Goal: Register for event/course

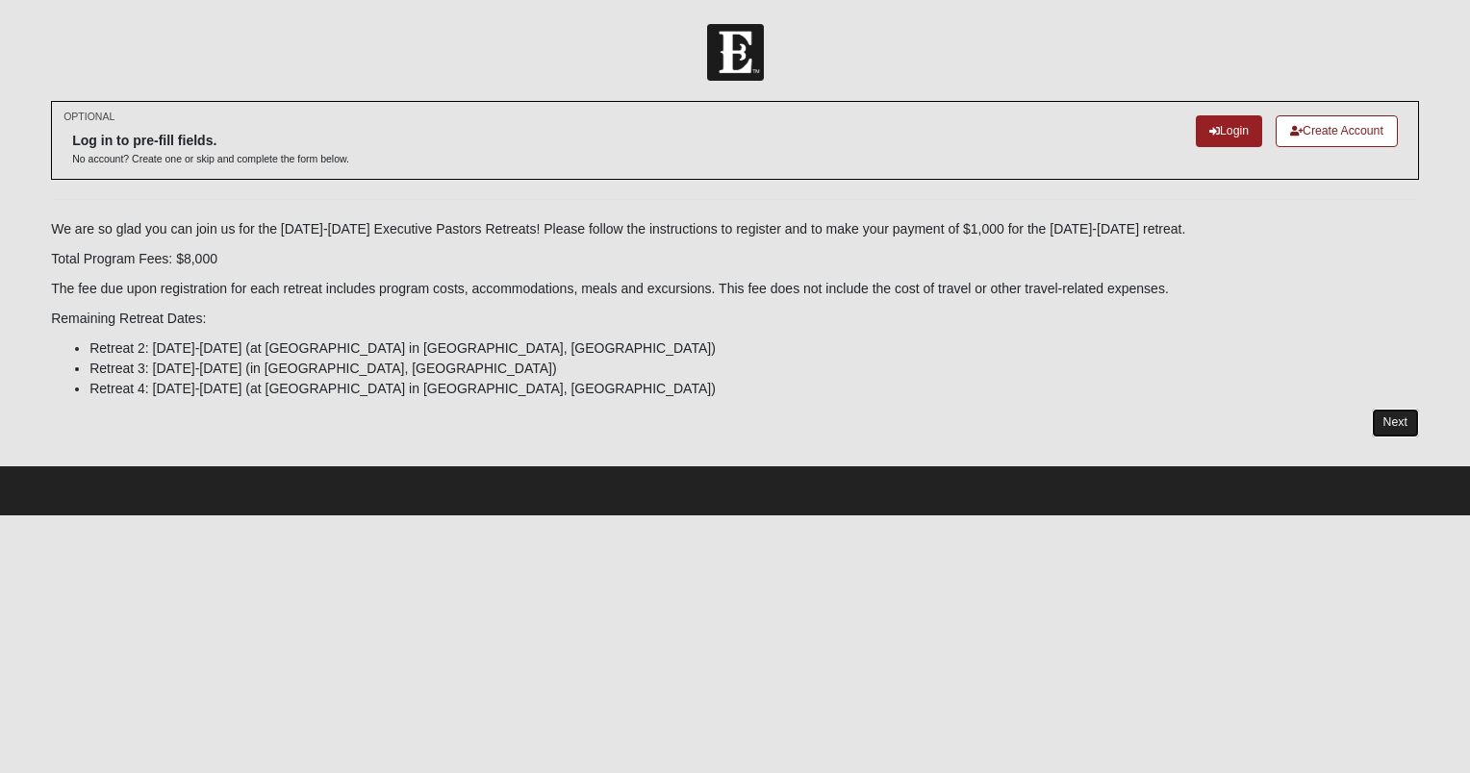
click at [1406, 423] on link "Next" at bounding box center [1395, 423] width 47 height 28
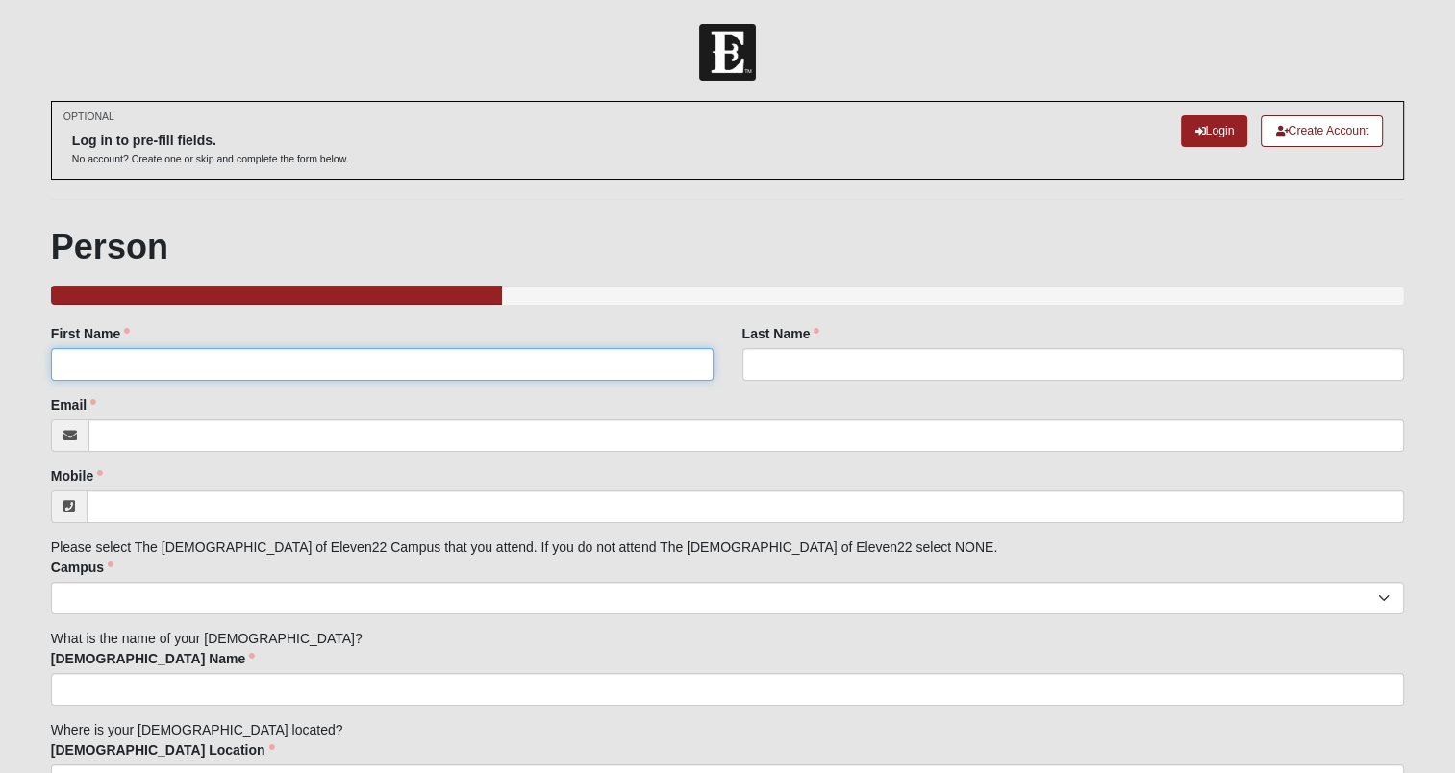
click at [252, 369] on input "First Name" at bounding box center [382, 364] width 663 height 33
type input "Bart"
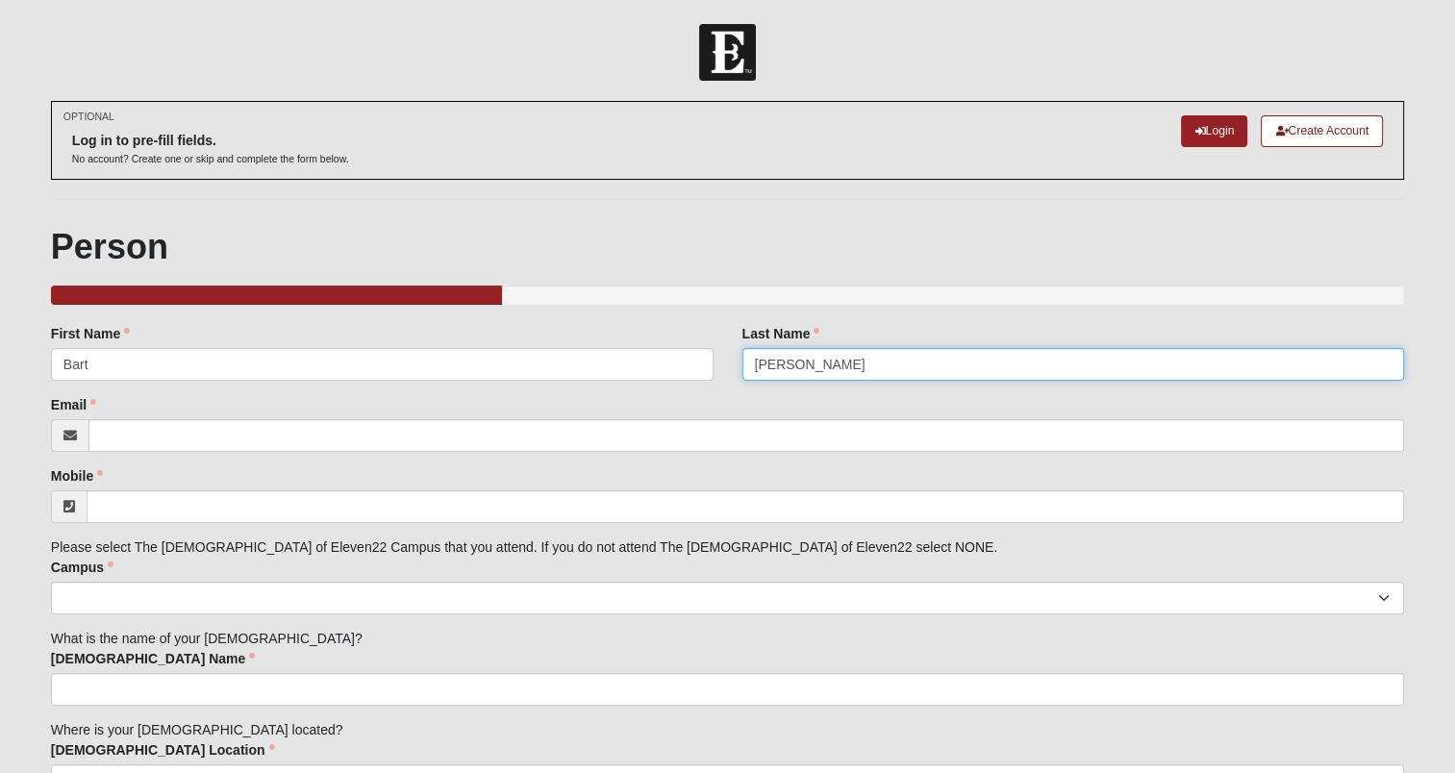
type input "Cox"
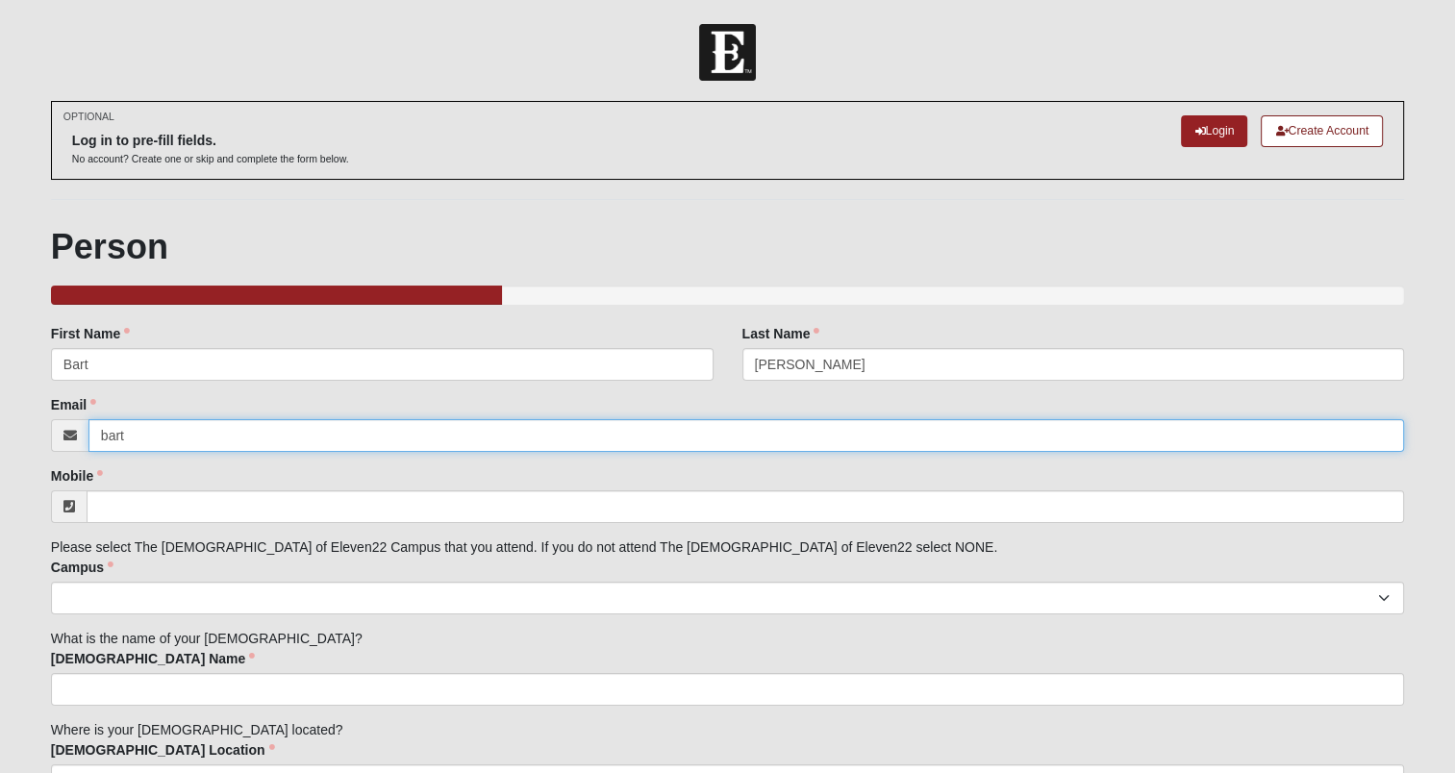
type input "bart.cox@livingproof.co"
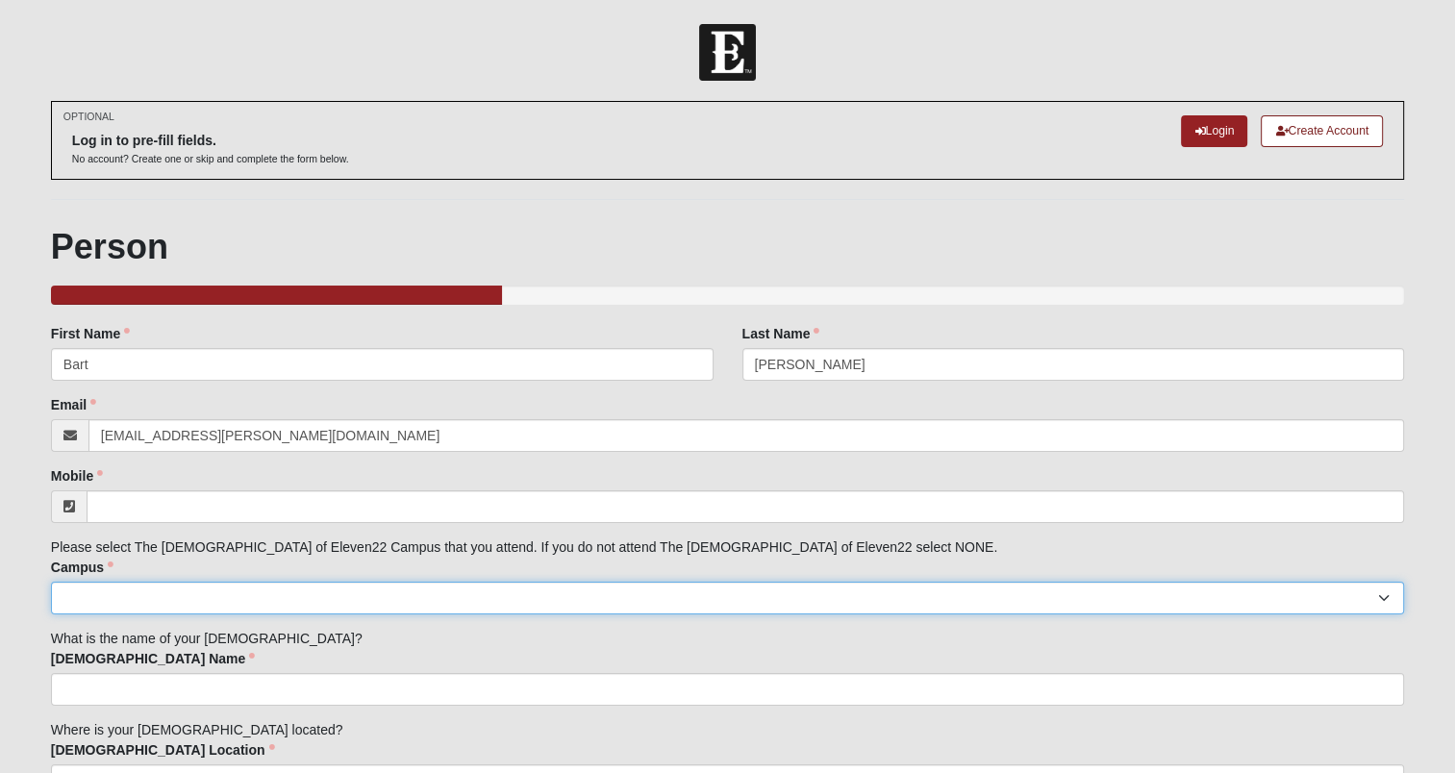
click at [405, 590] on select "Arlington Baymeadows Eleven22 Online Fleming Island Jesup Mandarin North Jax Or…" at bounding box center [727, 598] width 1353 height 33
select select "14"
click at [51, 582] on select "Arlington Baymeadows Eleven22 Online Fleming Island Jesup Mandarin North Jax Or…" at bounding box center [727, 598] width 1353 height 33
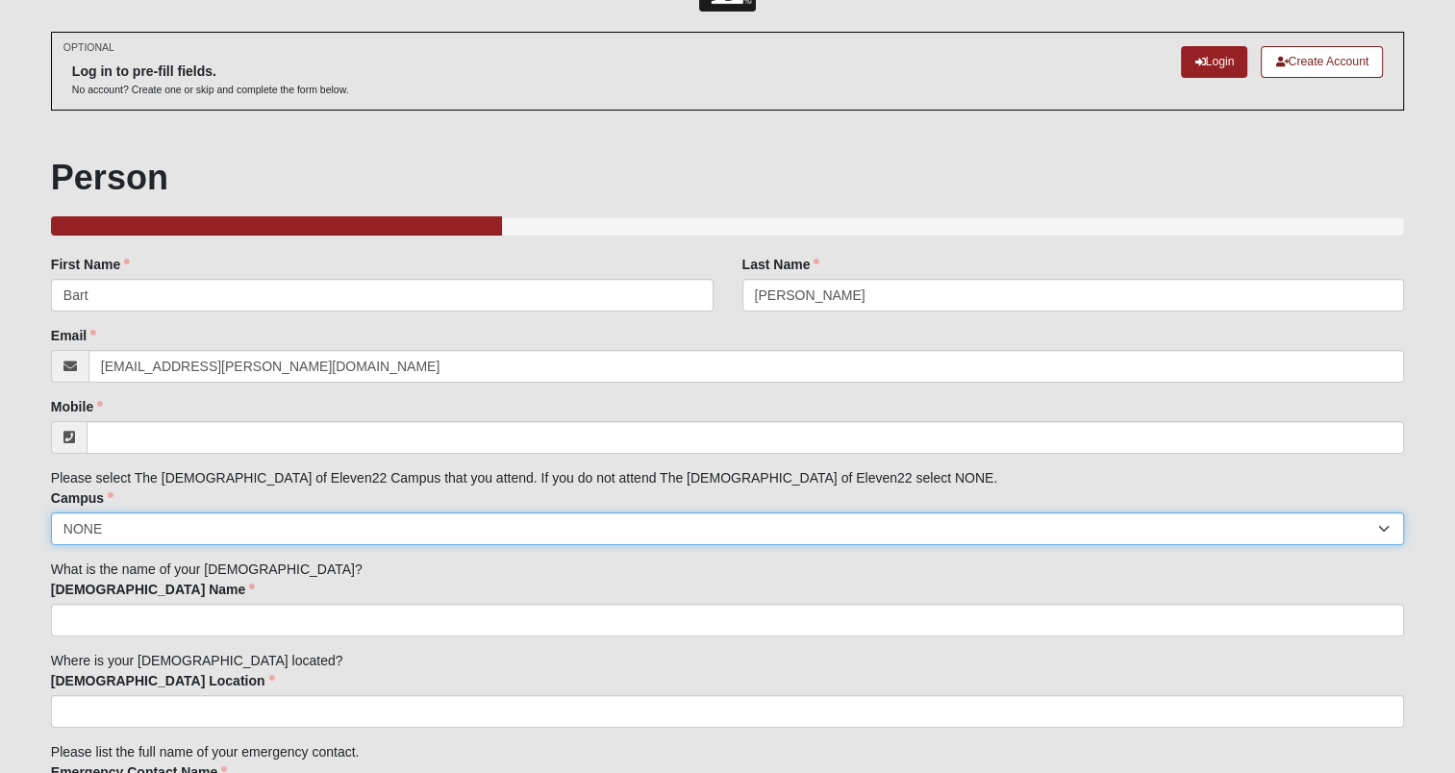
scroll to position [73, 0]
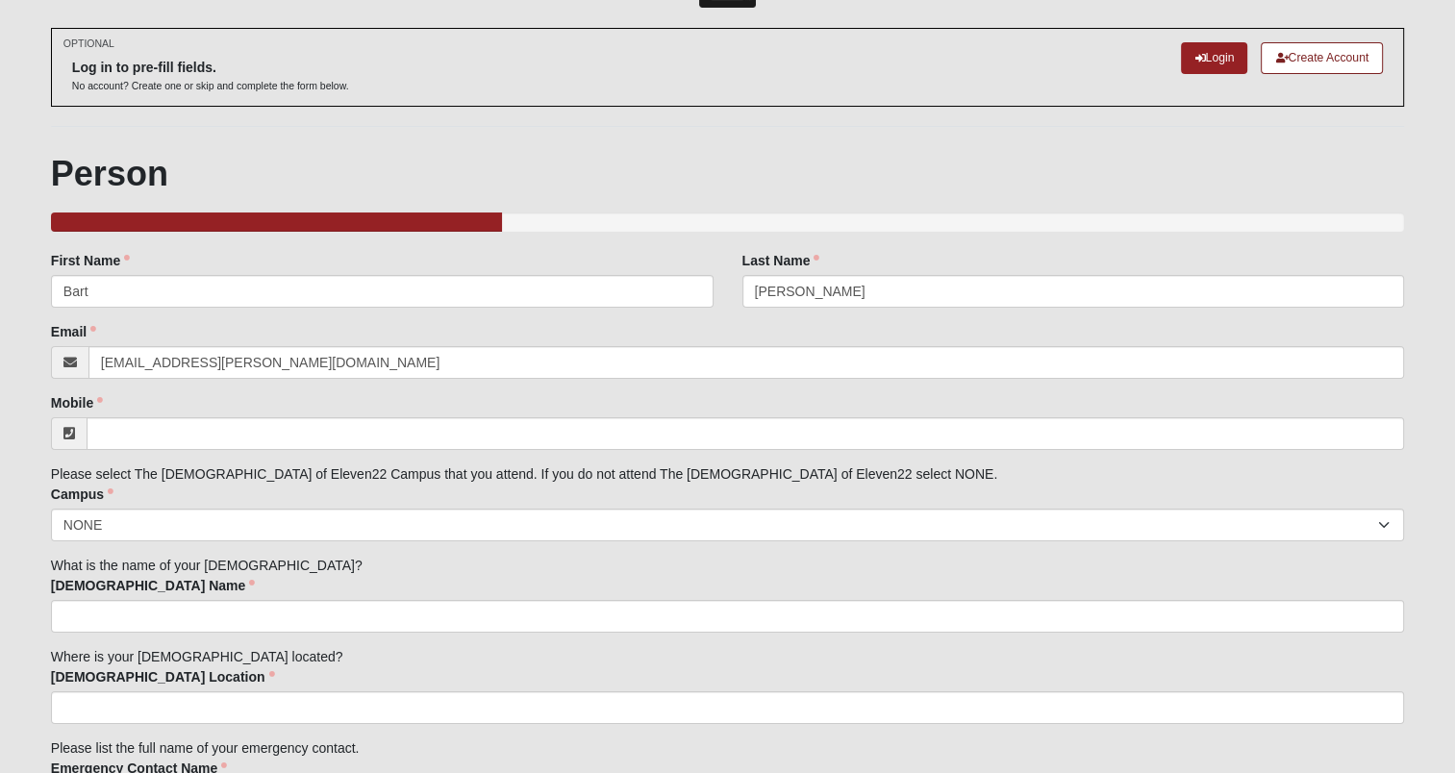
click at [441, 619] on input "Church Name" at bounding box center [727, 616] width 1353 height 33
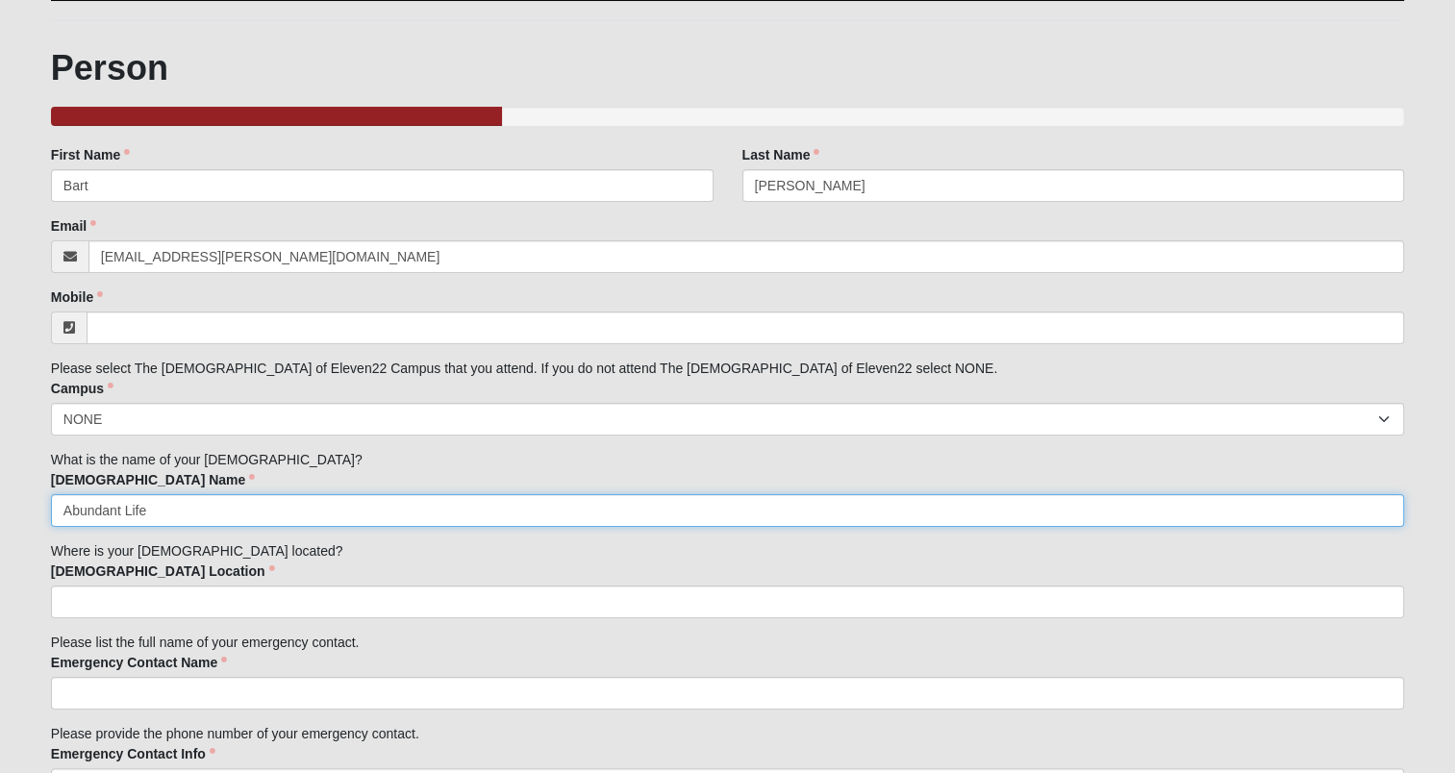
scroll to position [190, 0]
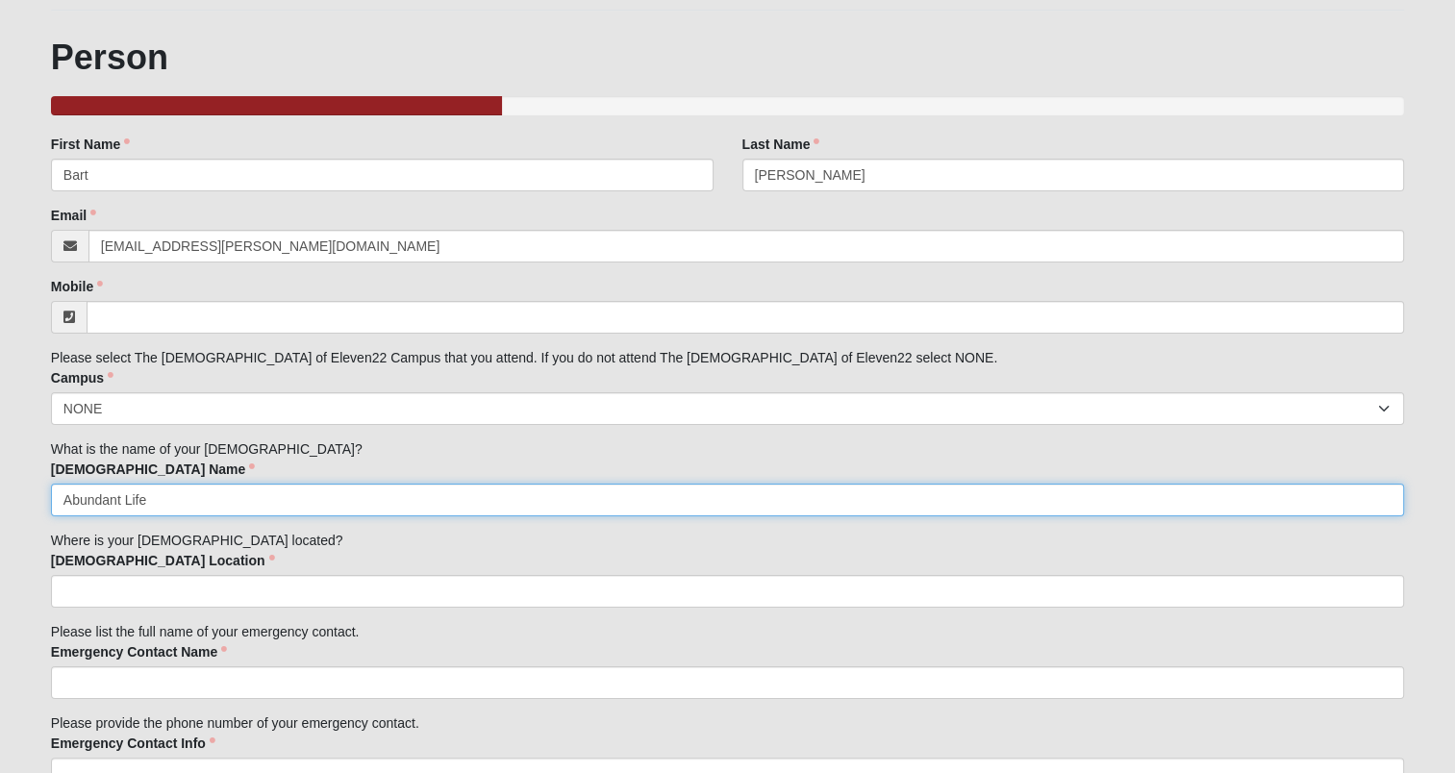
type input "Abundant Life"
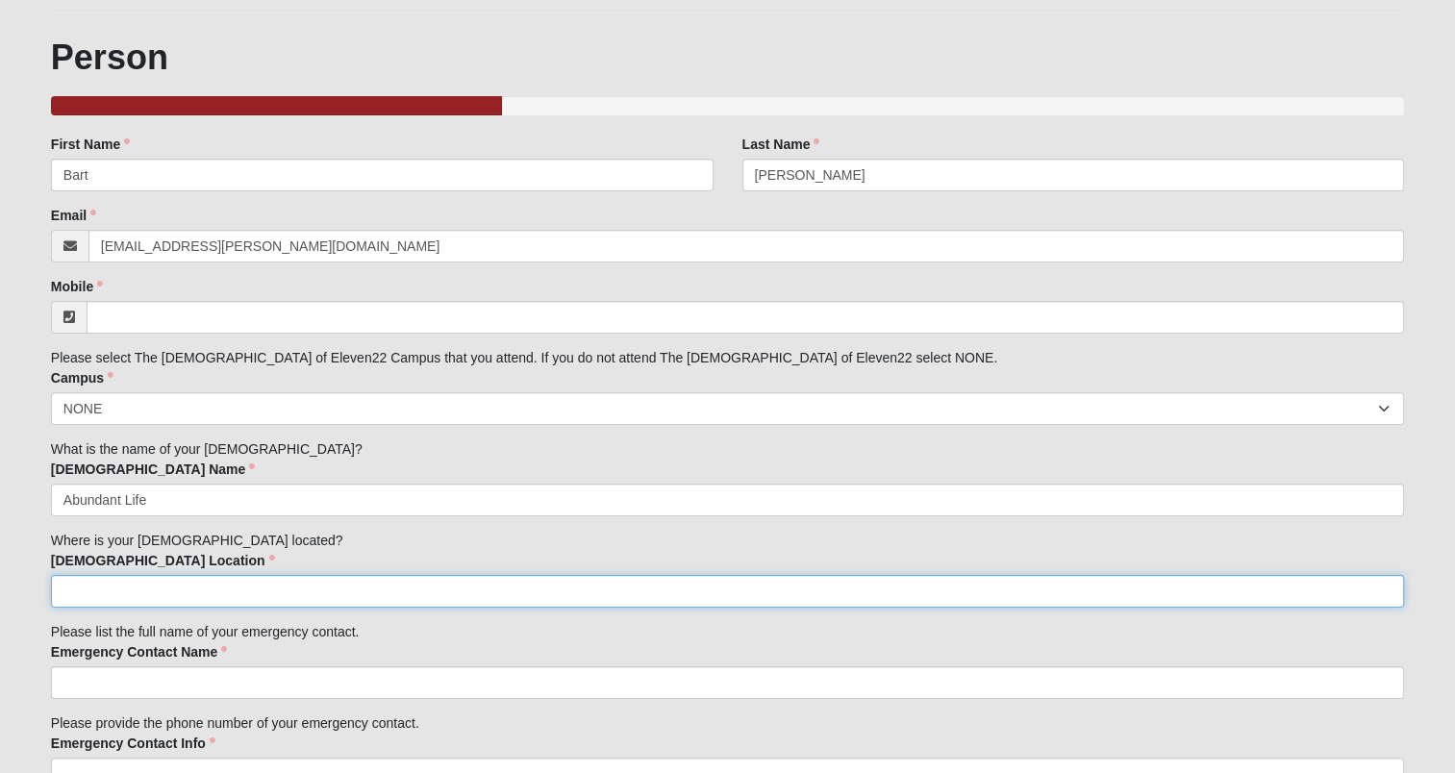
click at [220, 594] on input "Church Location" at bounding box center [727, 591] width 1353 height 33
type input "Lee's Summit, MO"
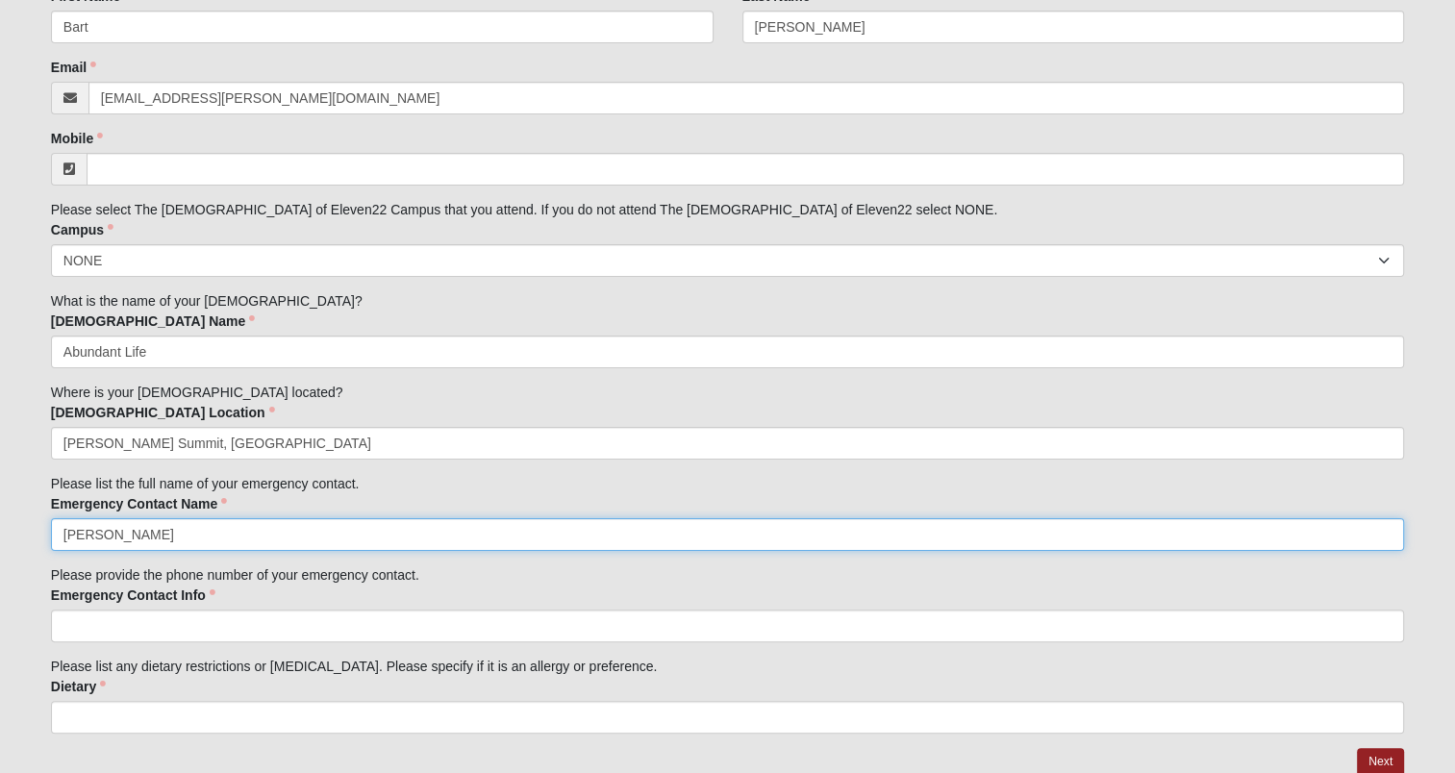
scroll to position [355, 0]
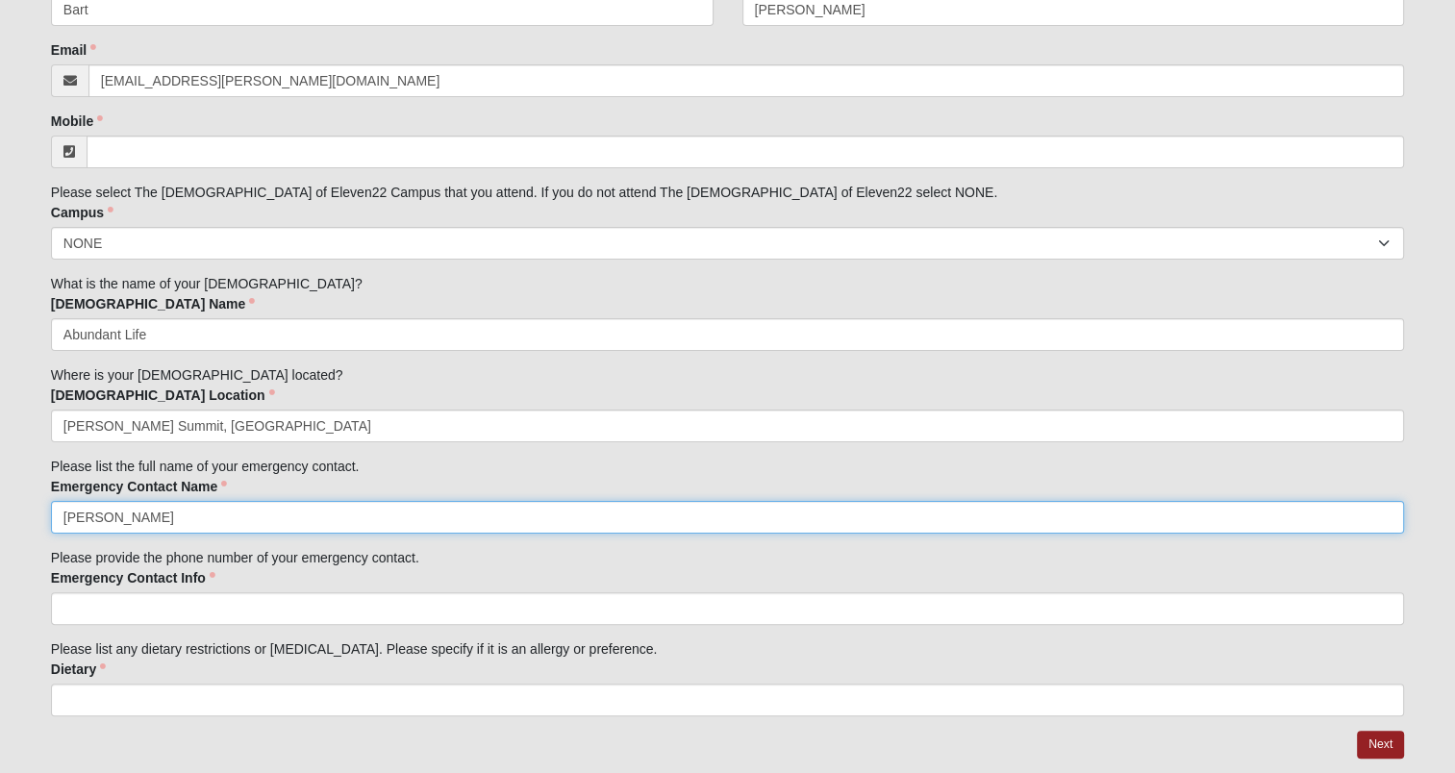
type input "Stormy Cox"
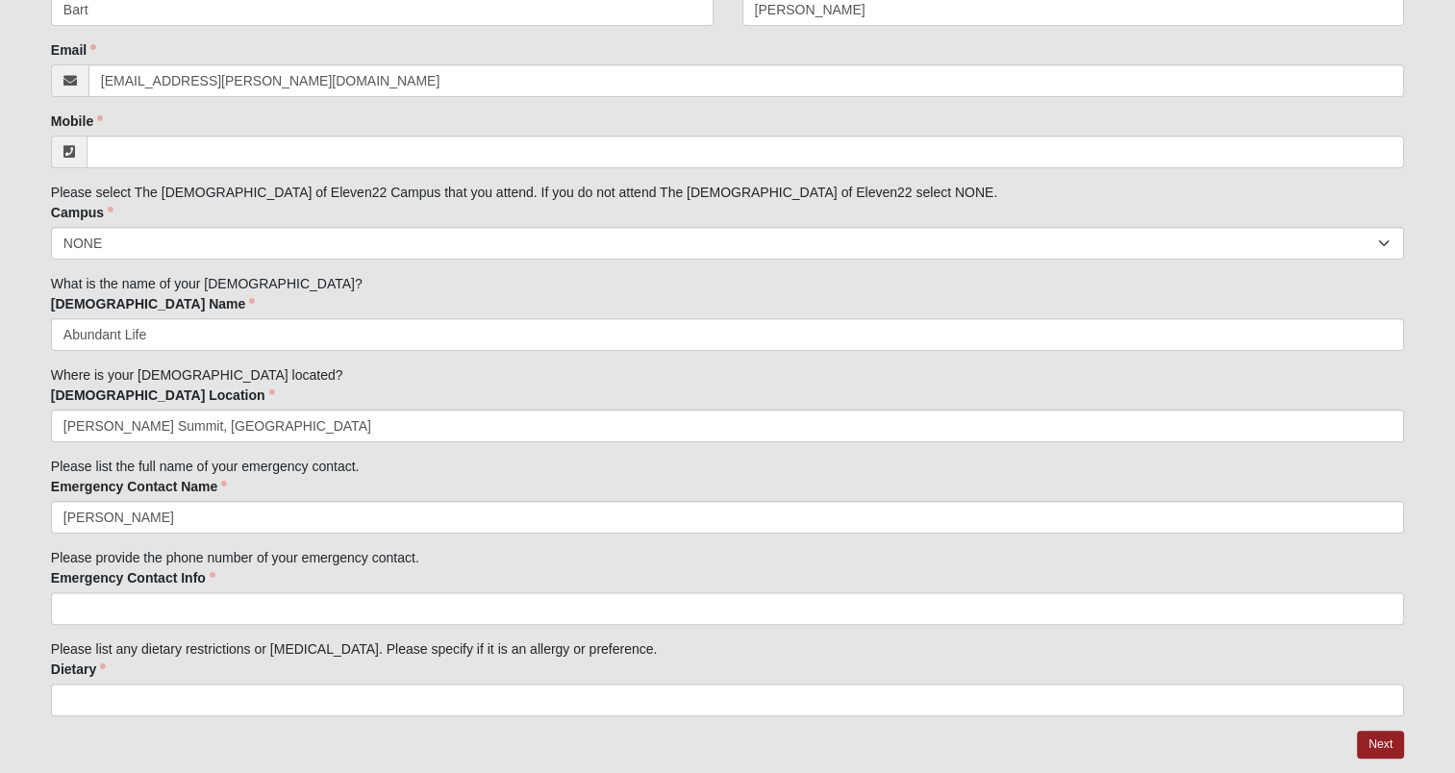
click at [186, 599] on input "Emergency Contact Info" at bounding box center [727, 609] width 1353 height 33
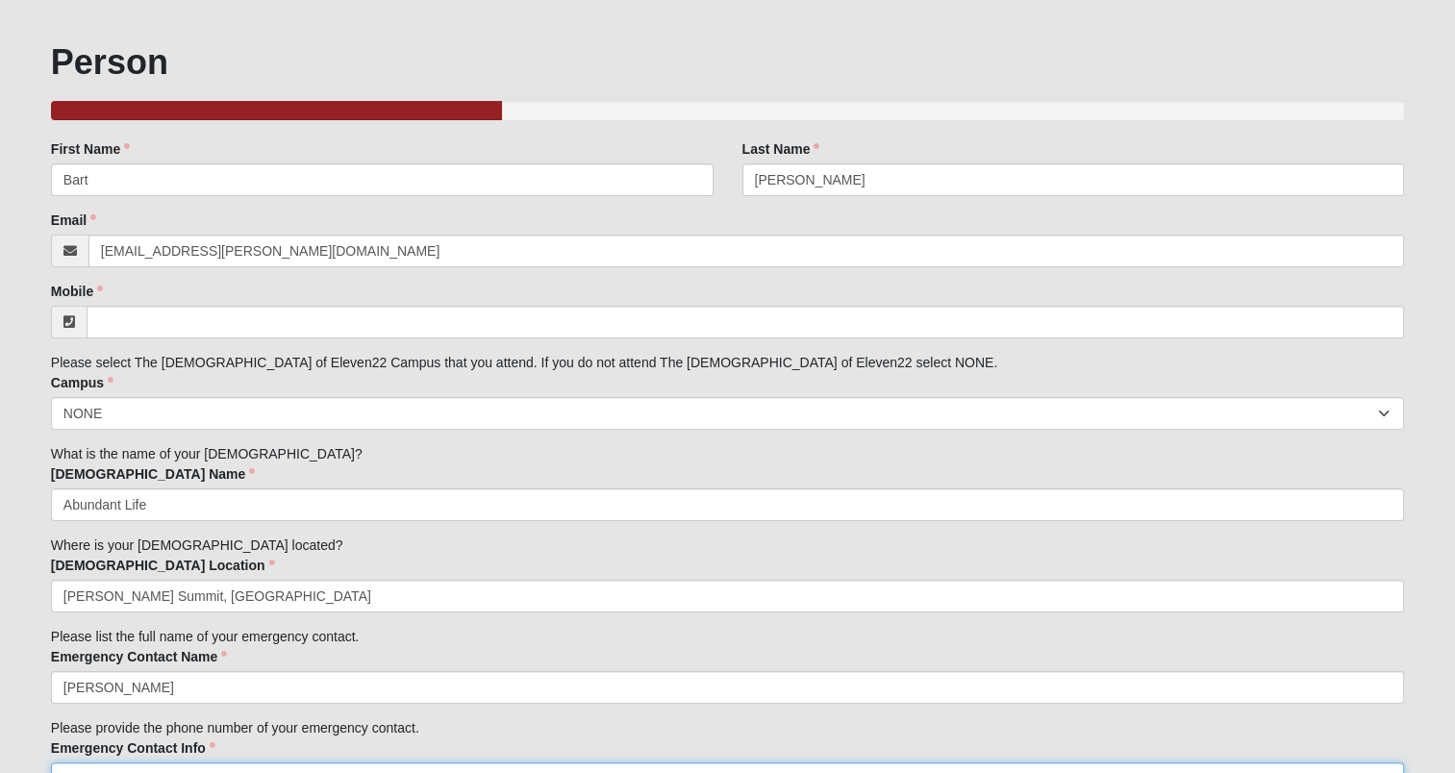
scroll to position [154, 0]
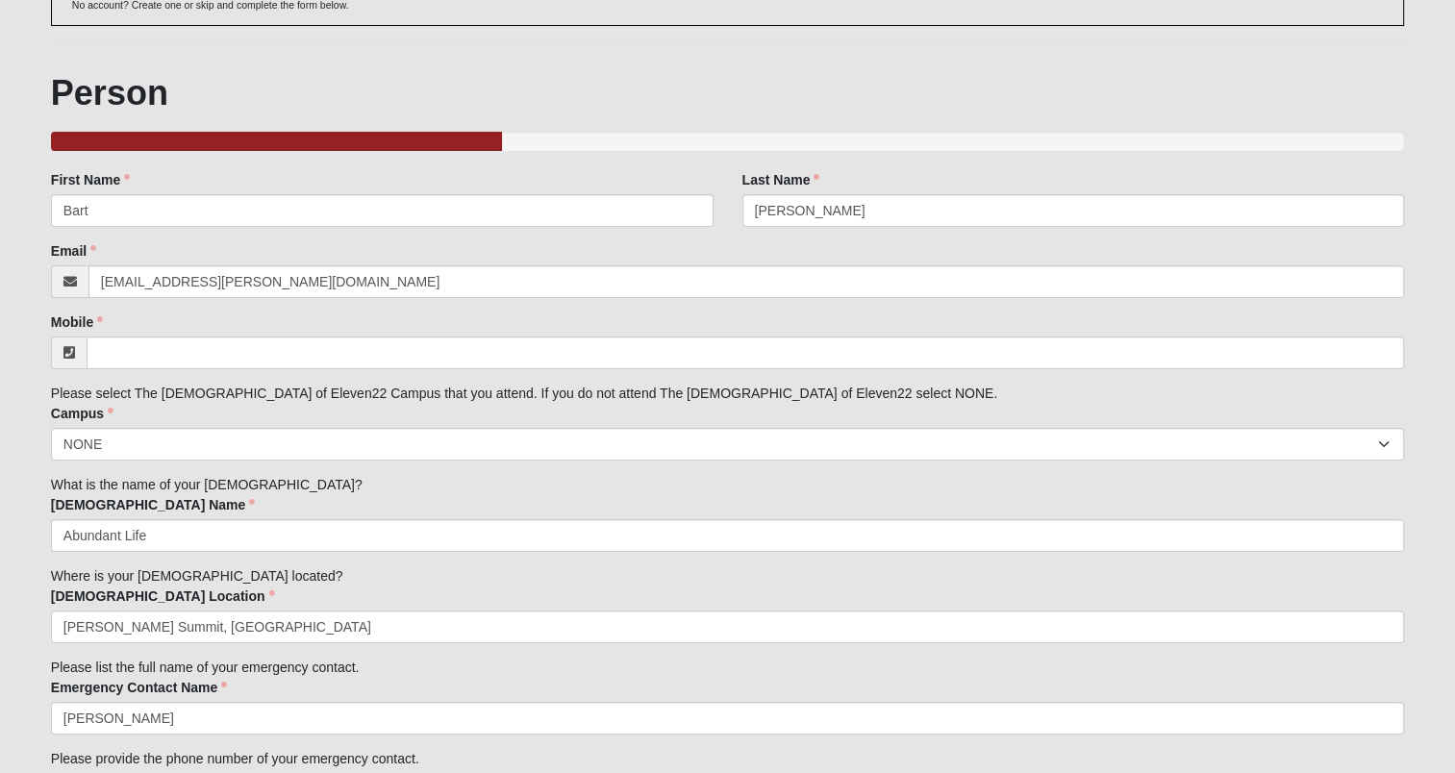
click at [148, 344] on input "Mobile" at bounding box center [746, 353] width 1318 height 33
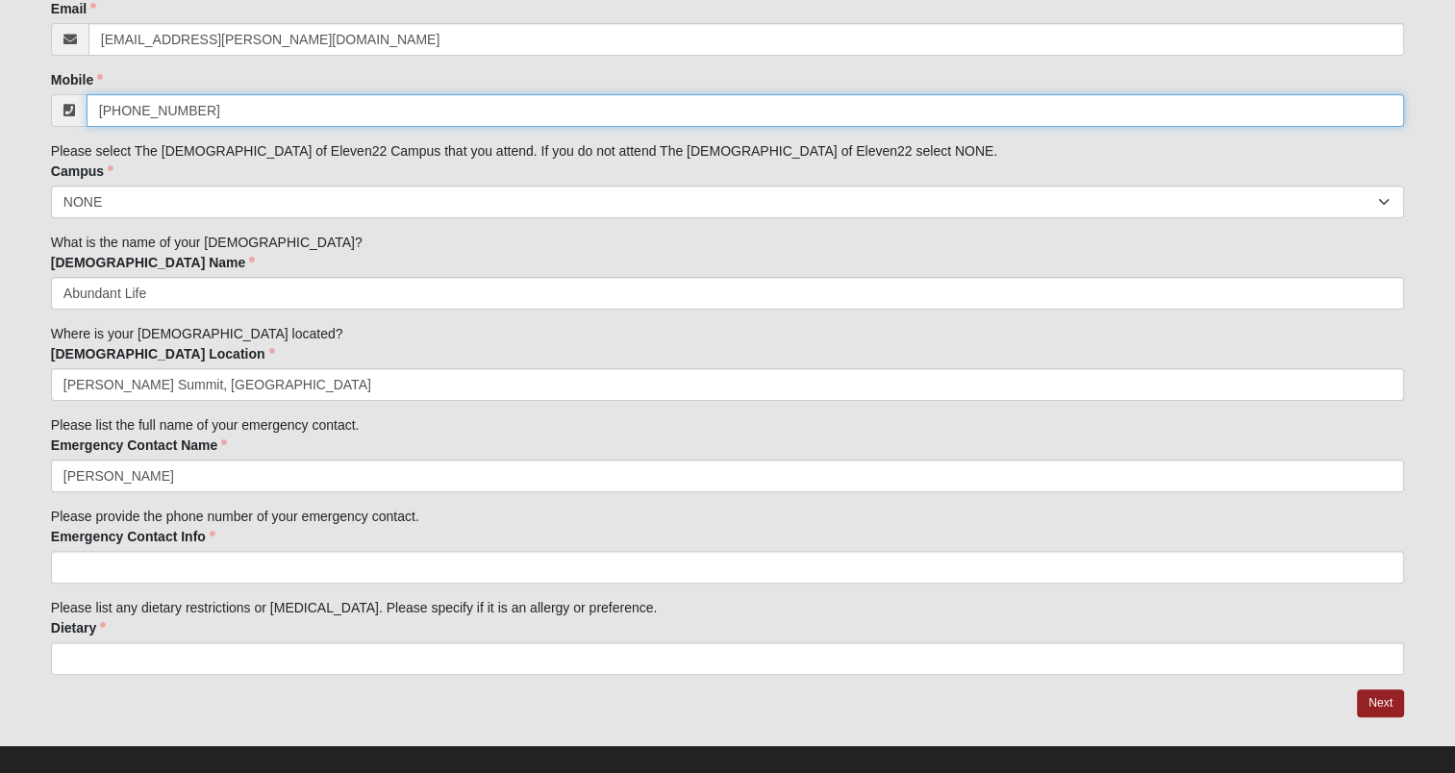
scroll to position [400, 0]
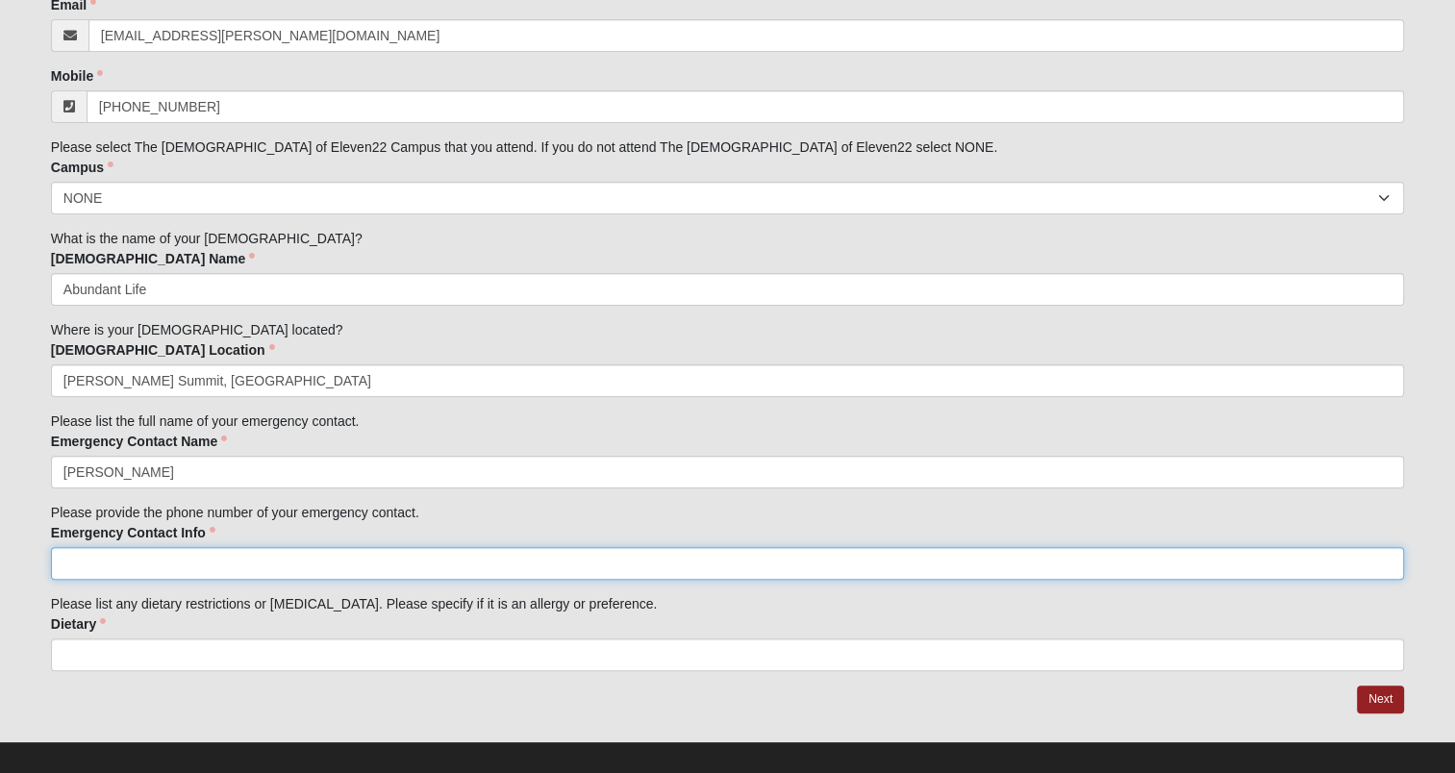
click at [258, 562] on input "Emergency Contact Info" at bounding box center [727, 563] width 1353 height 33
type input "(816) 679-2932"
type input "816-679-3011"
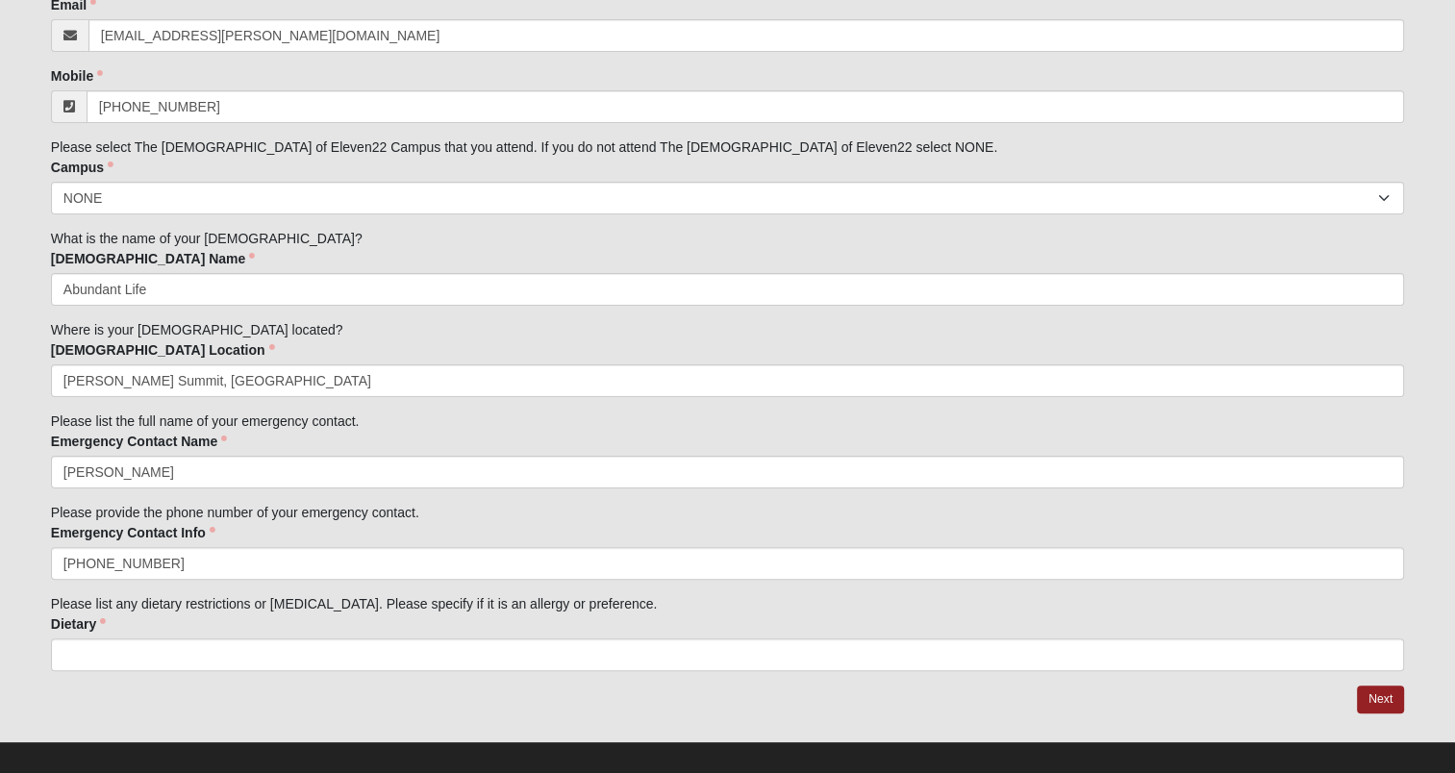
click at [324, 654] on input "Dietary" at bounding box center [727, 655] width 1353 height 33
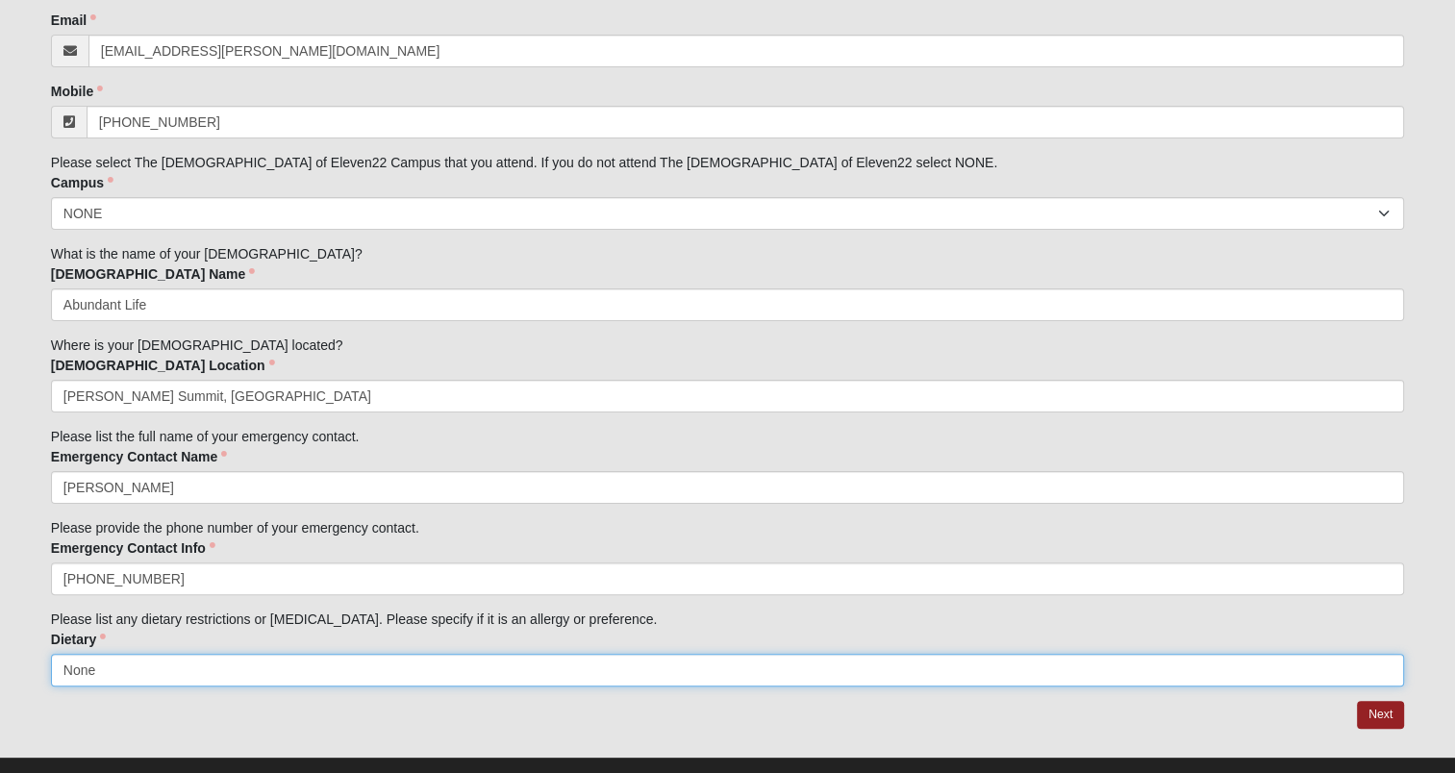
scroll to position [417, 0]
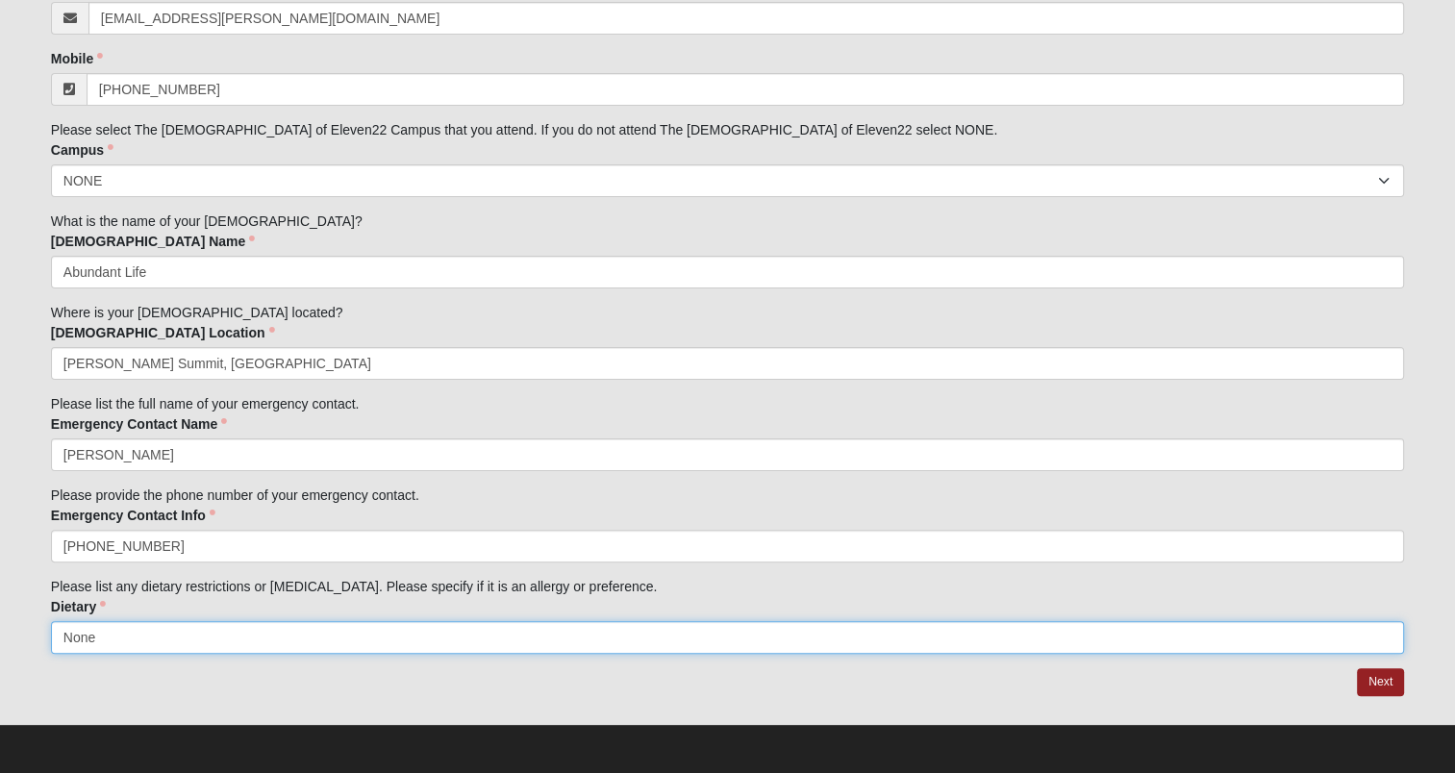
type input "None"
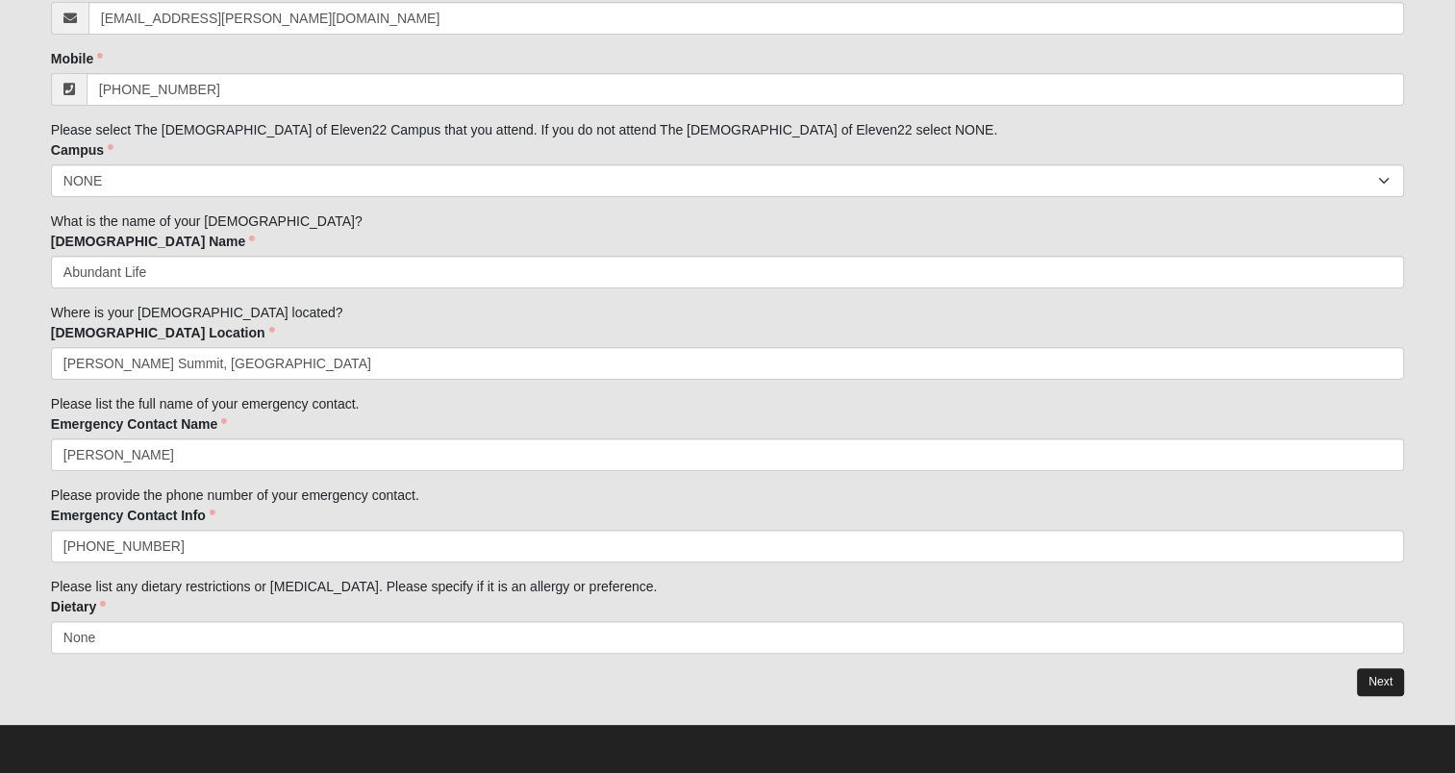
click at [1375, 682] on link "Next" at bounding box center [1380, 683] width 47 height 28
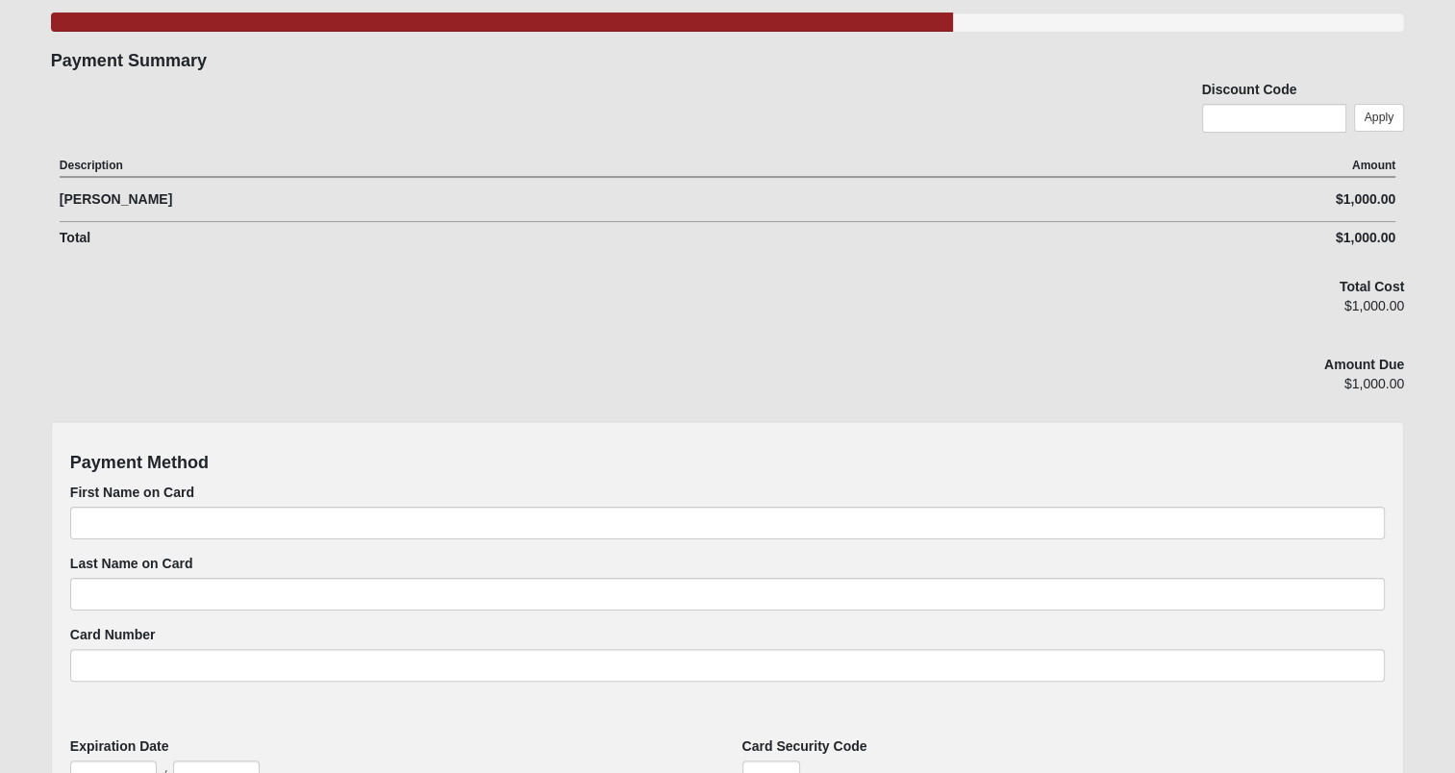
scroll to position [277, 0]
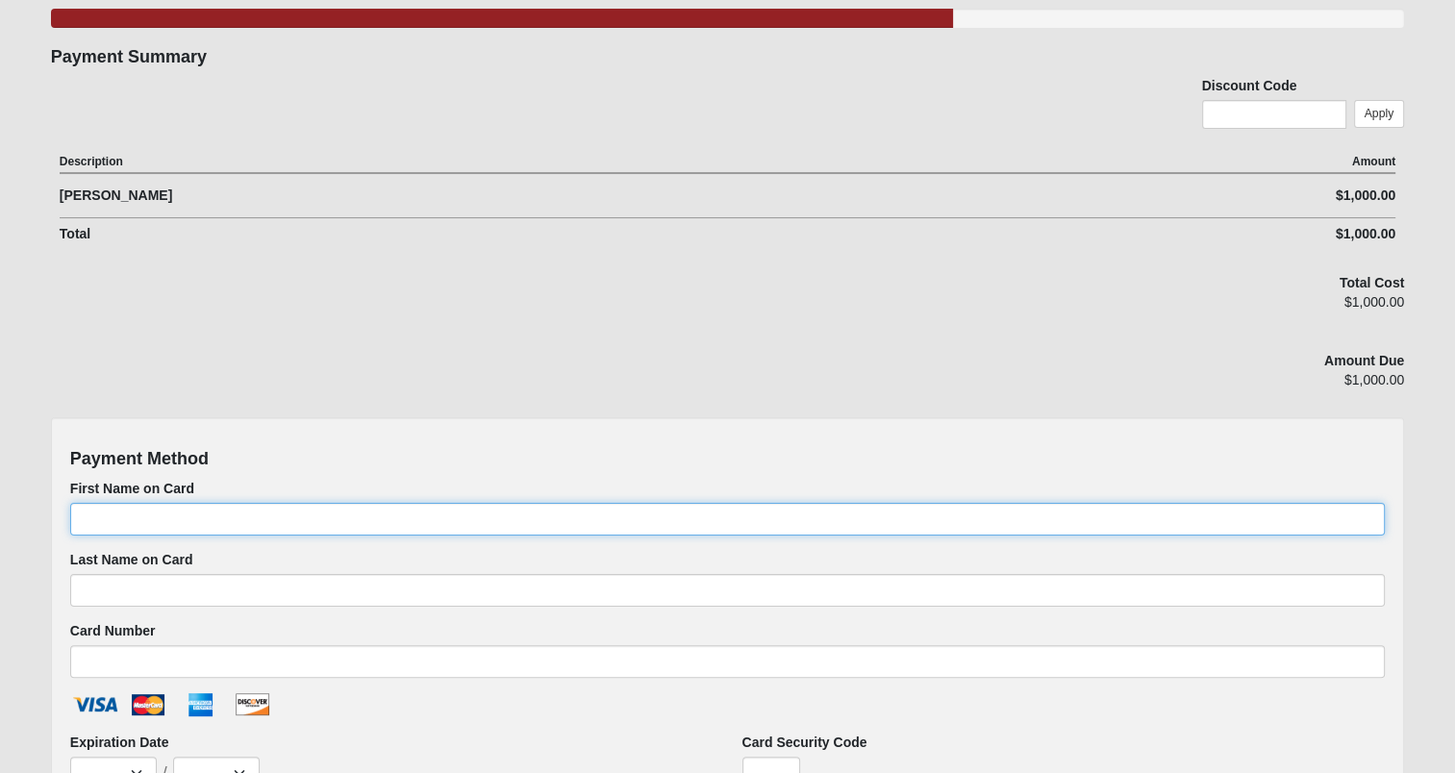
click at [190, 517] on input "First Name on Card" at bounding box center [727, 519] width 1315 height 33
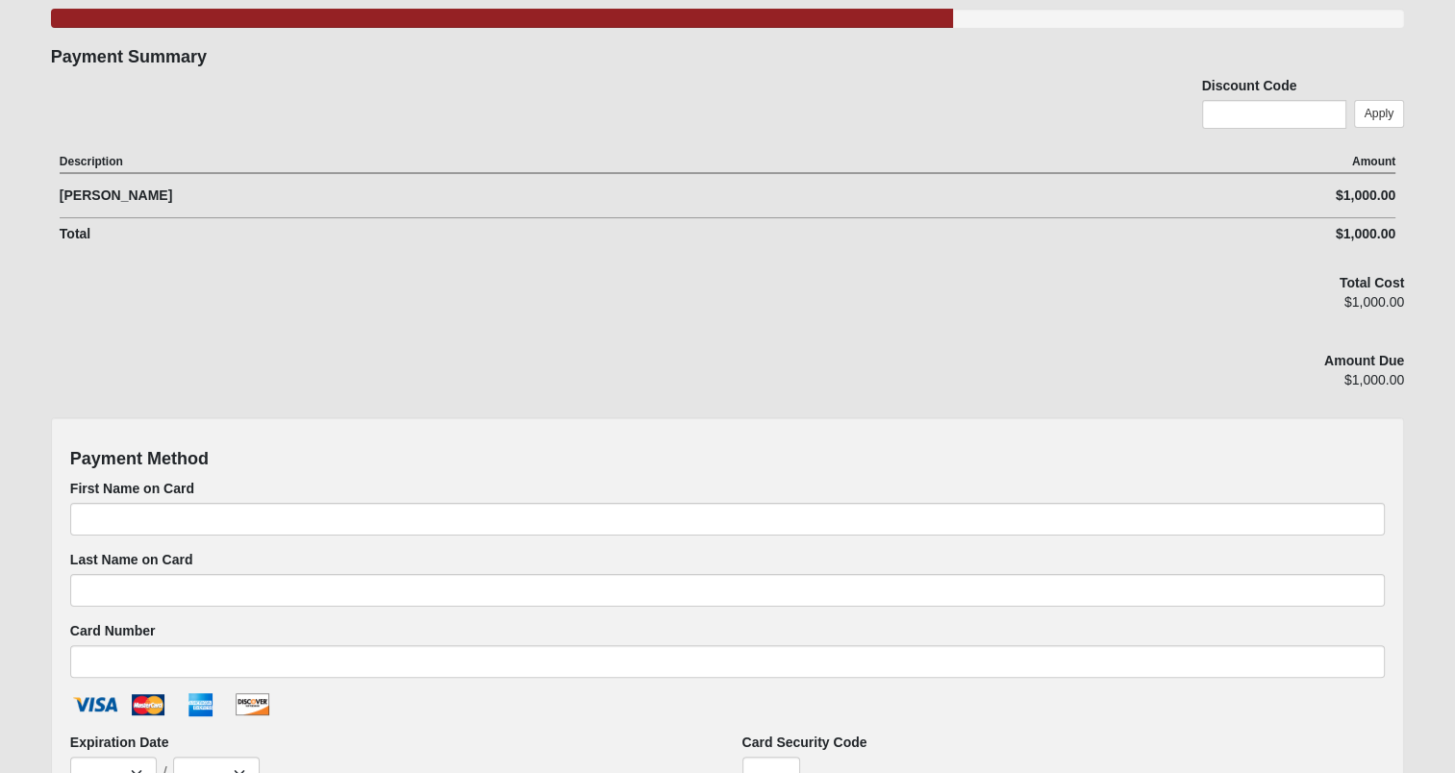
type input "414 SW PERSELS RD"
type input "LEES SUMMIT"
select select "MO"
type input "64081"
type input "Phil"
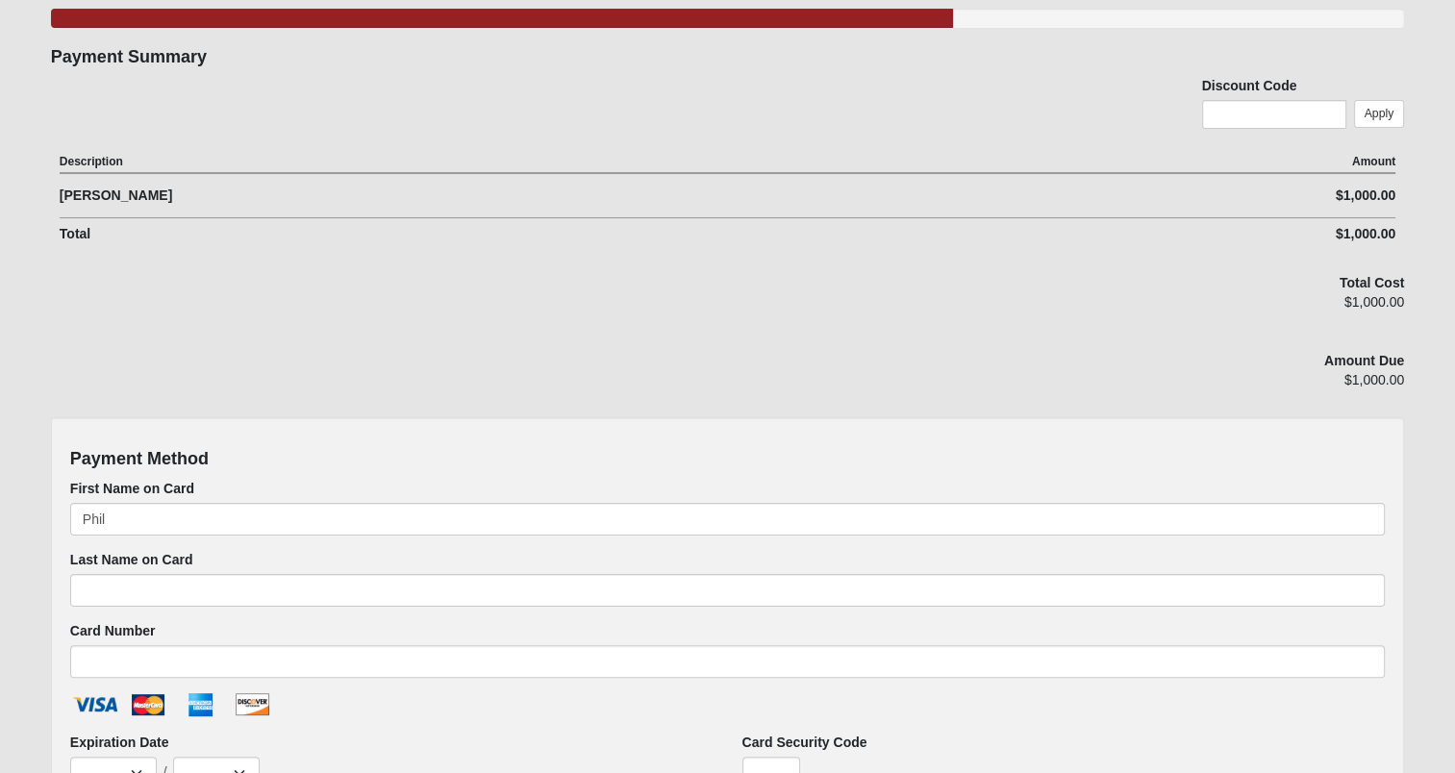
type input "Hopper"
type input "4859530002378891"
select select "9"
select select "2026"
type input "725"
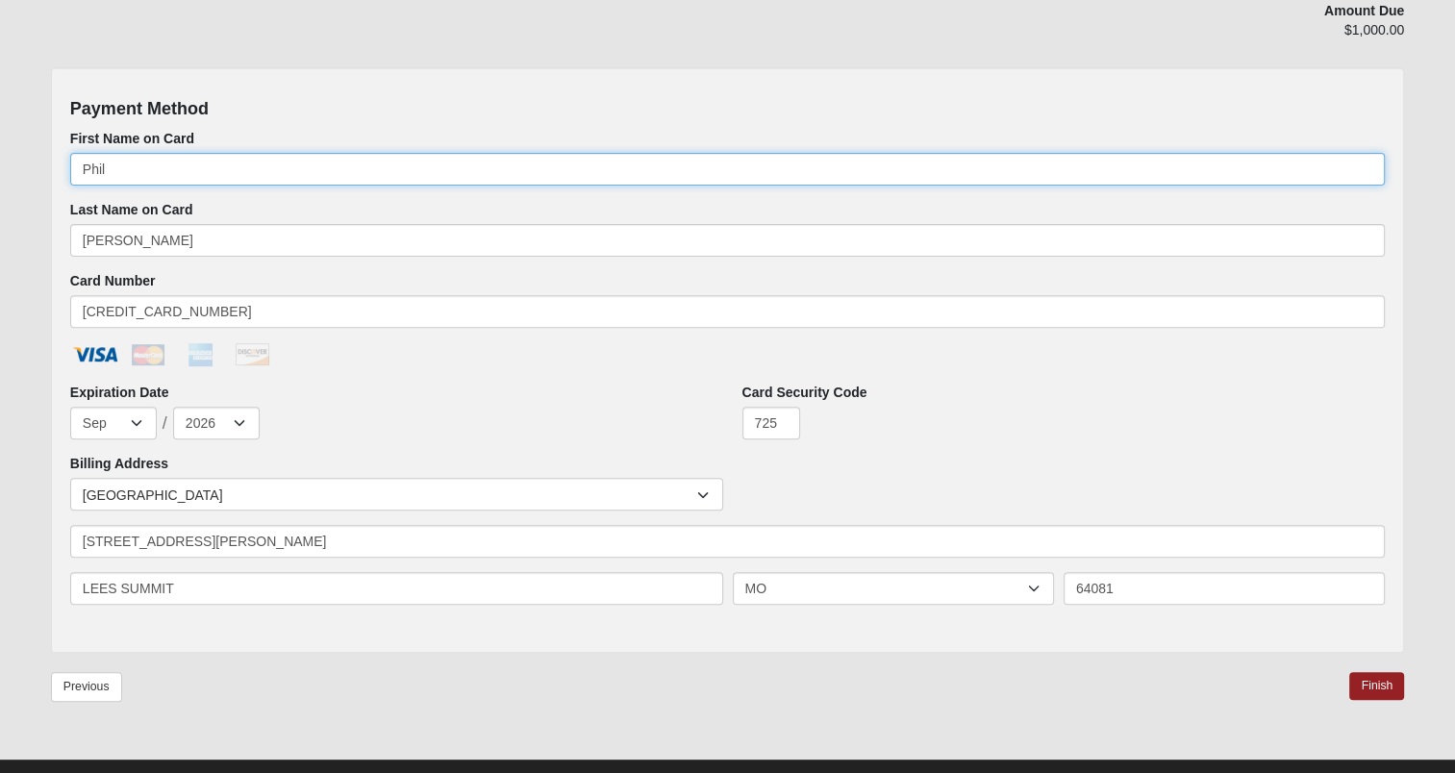
scroll to position [634, 0]
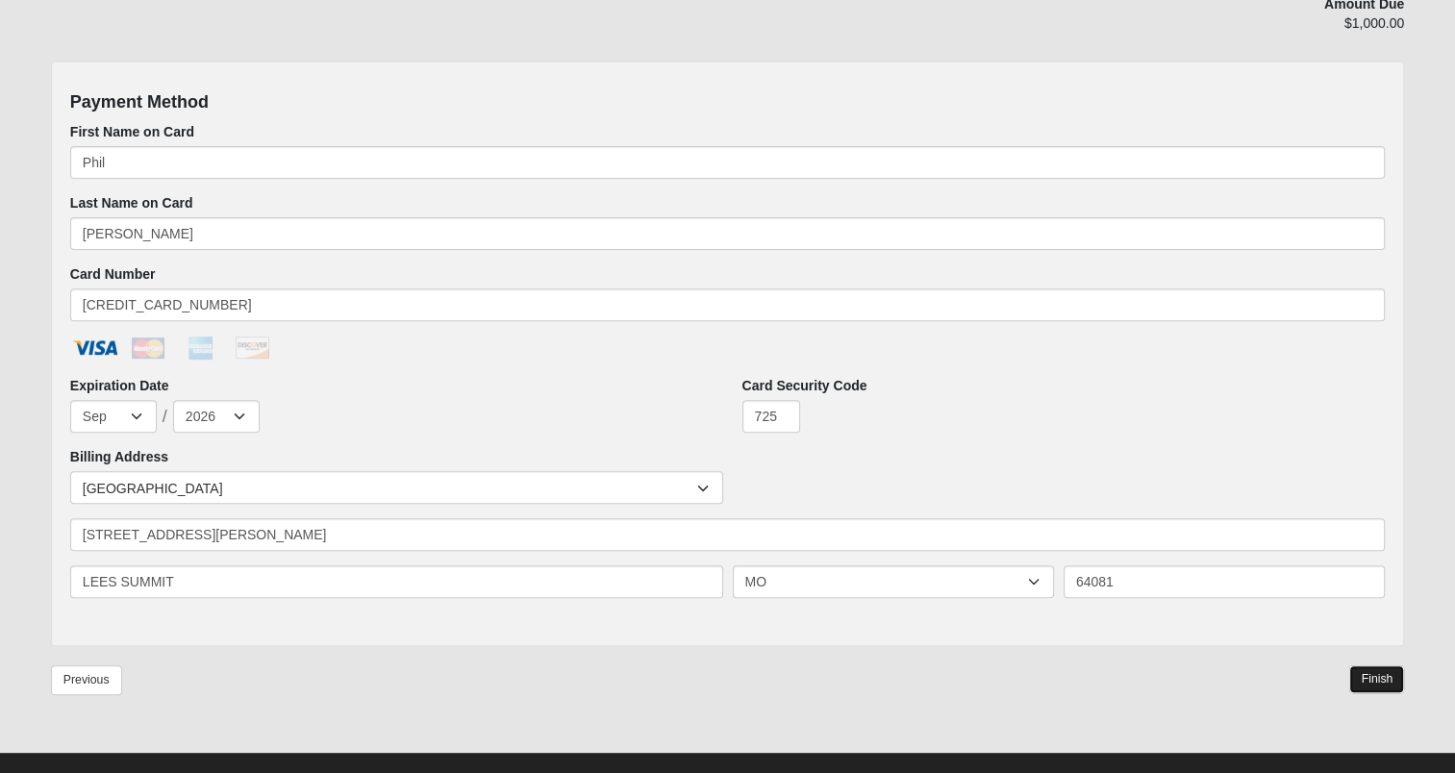
click at [1379, 681] on link "Finish" at bounding box center [1377, 680] width 55 height 28
